Goal: Task Accomplishment & Management: Check status

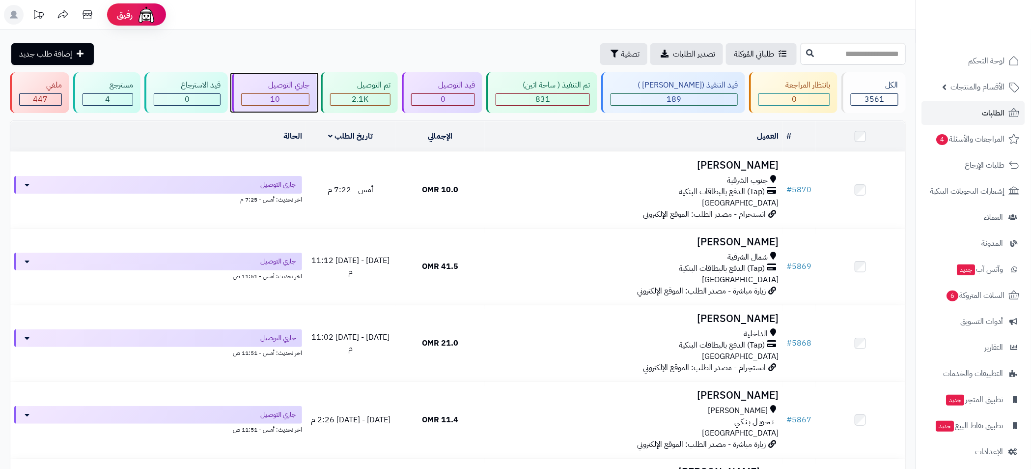
click at [305, 97] on div "10" at bounding box center [275, 99] width 67 height 11
